Goal: Entertainment & Leisure: Consume media (video, audio)

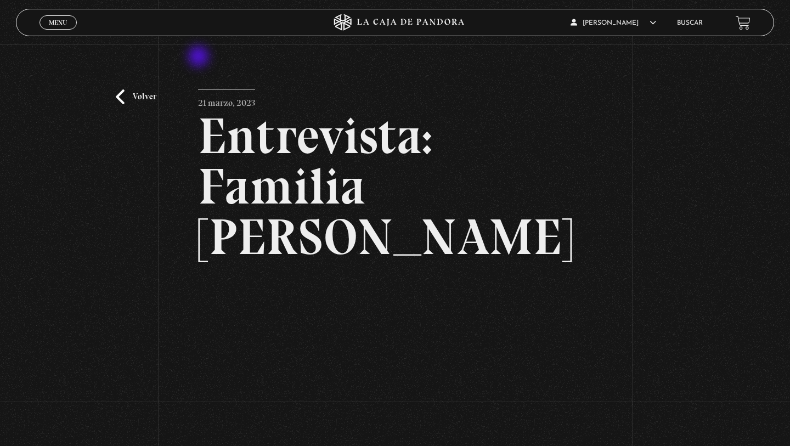
scroll to position [120, 0]
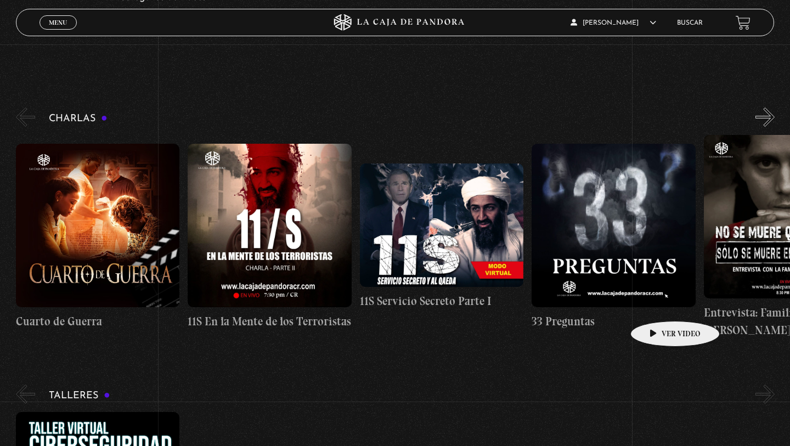
scroll to position [139, 0]
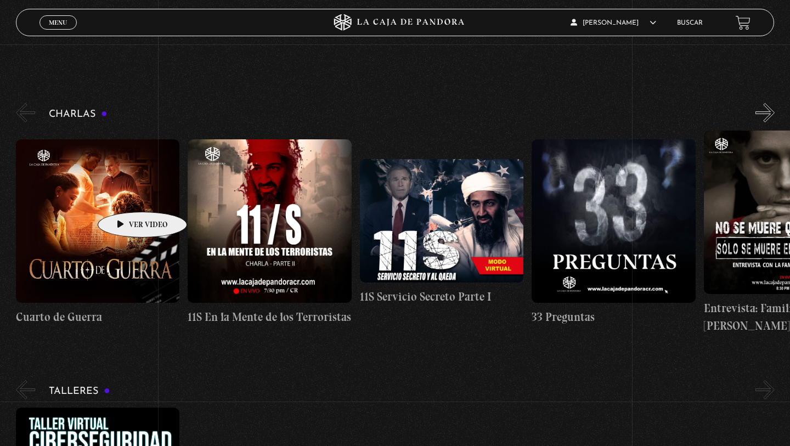
click at [125, 195] on figure at bounding box center [98, 221] width 164 height 164
